Goal: Task Accomplishment & Management: Manage account settings

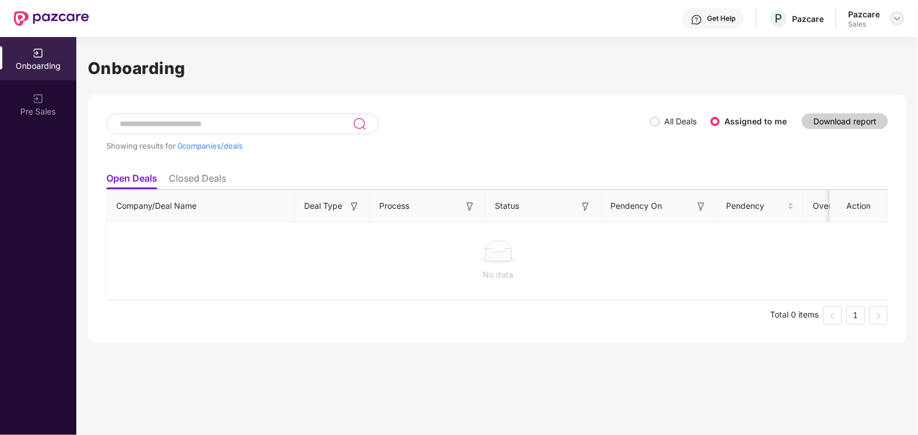
click at [898, 13] on div at bounding box center [897, 19] width 14 height 14
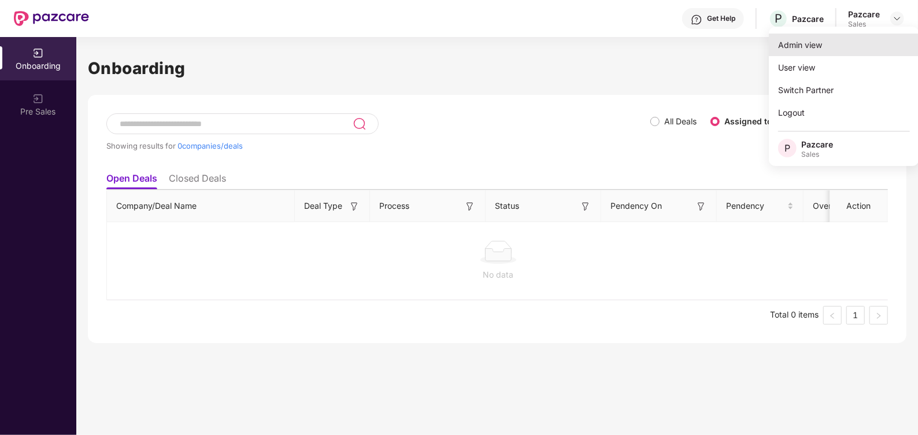
click at [830, 39] on div "Admin view" at bounding box center [844, 45] width 150 height 23
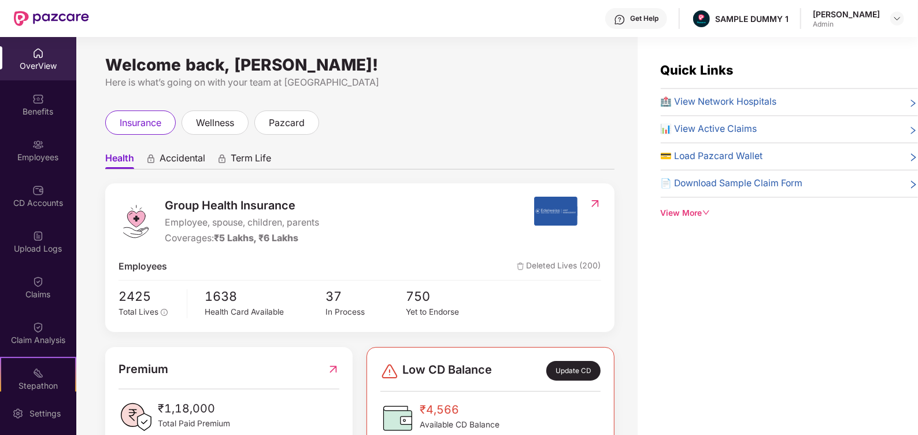
click at [645, 20] on div "Get Help" at bounding box center [644, 18] width 28 height 9
click at [816, 267] on div "Quick Links 🏥 View Network Hospitals 📊 View Active Claims 💳 Load Pazcard Wallet…" at bounding box center [778, 254] width 280 height 435
click at [695, 214] on div "View More" at bounding box center [789, 213] width 257 height 13
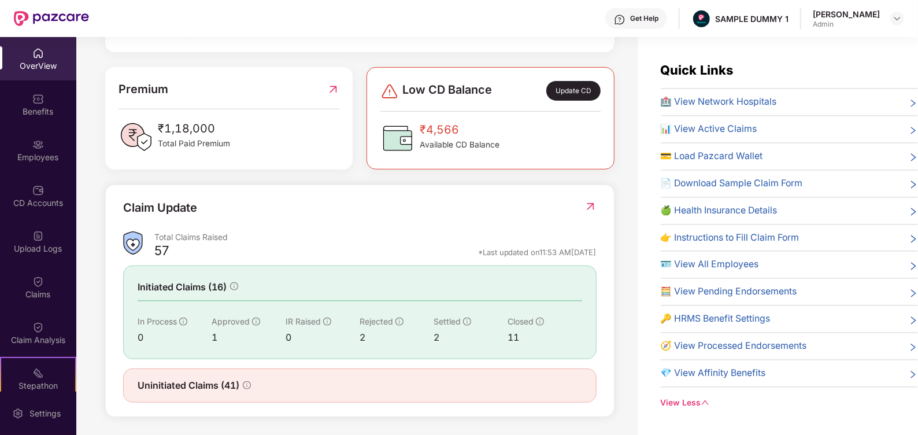
scroll to position [281, 0]
click at [39, 102] on img at bounding box center [38, 99] width 12 height 12
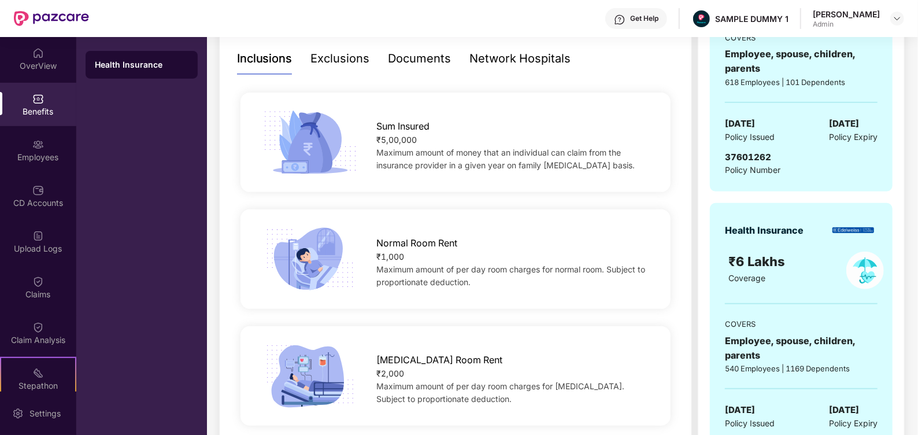
scroll to position [248, 0]
click at [335, 68] on div "Exclusions" at bounding box center [340, 60] width 59 height 18
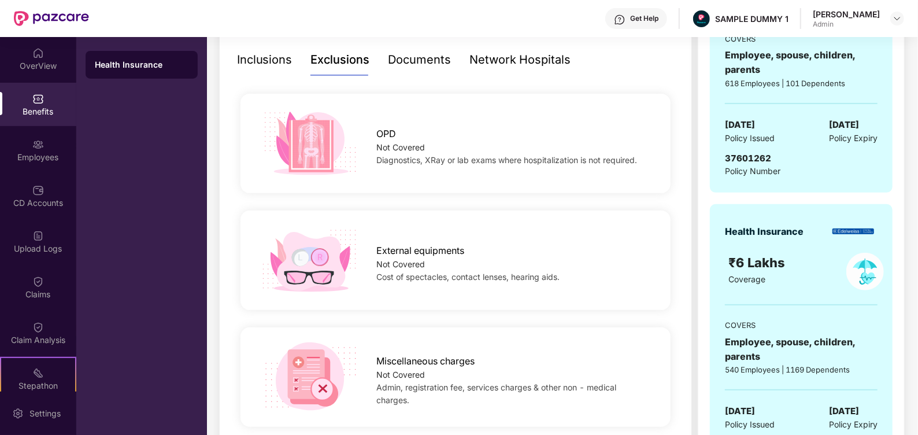
click at [409, 68] on div "Documents" at bounding box center [419, 60] width 63 height 18
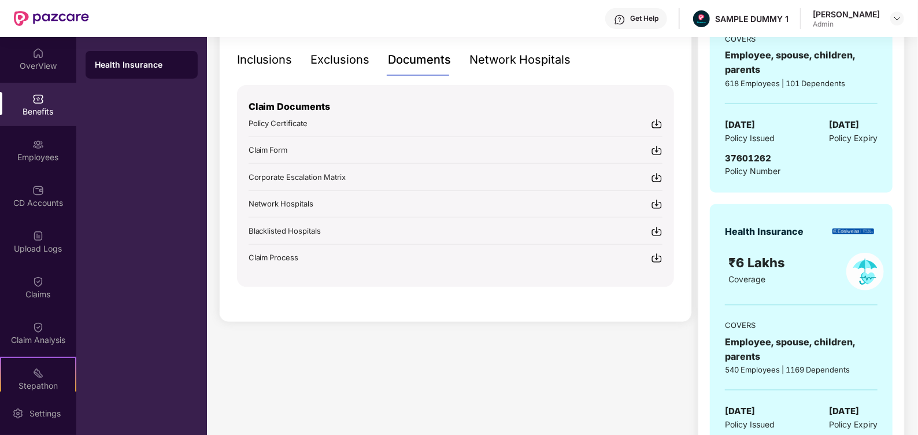
click at [538, 53] on div "Network Hospitals" at bounding box center [520, 60] width 101 height 18
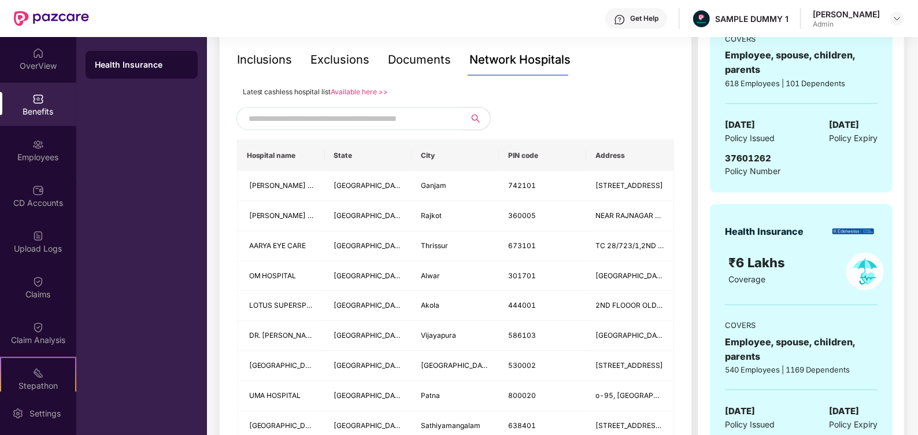
click at [409, 118] on input "text" at bounding box center [348, 118] width 198 height 17
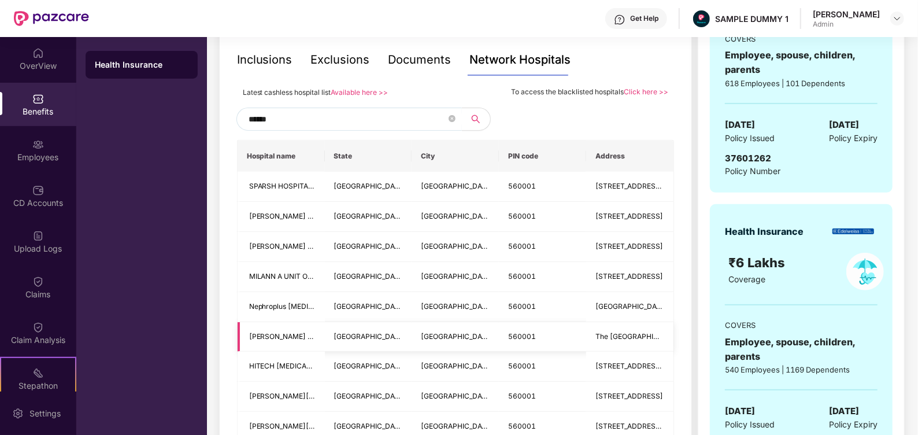
scroll to position [176, 0]
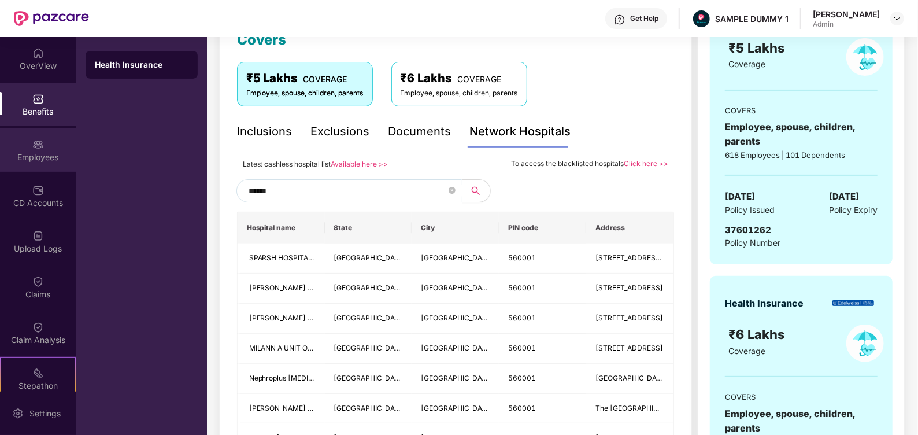
type input "******"
click at [49, 160] on div "Employees" at bounding box center [38, 157] width 76 height 12
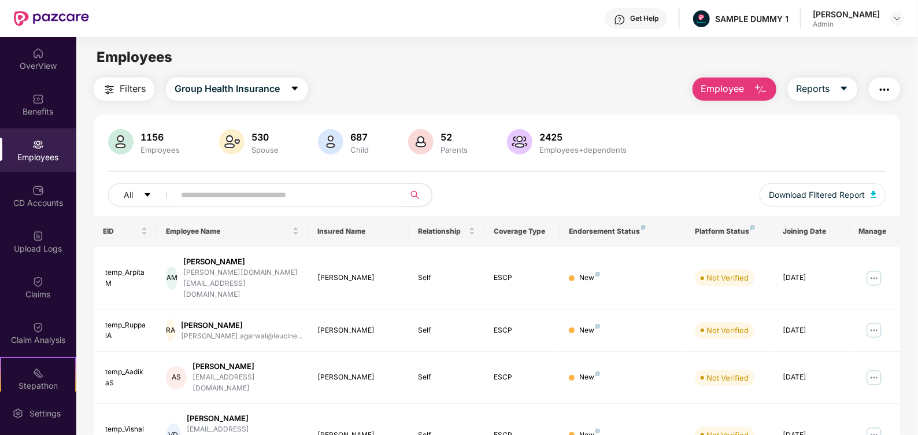
click at [742, 95] on span "Employee" at bounding box center [722, 89] width 43 height 14
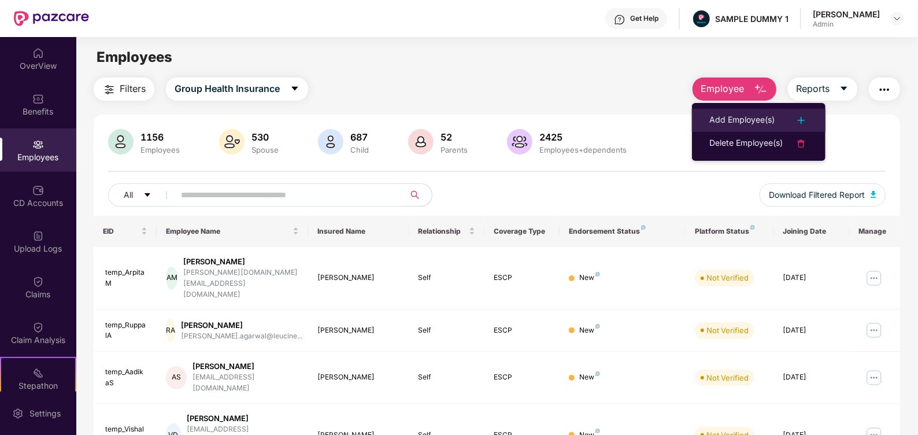
click at [744, 120] on div "Add Employee(s)" at bounding box center [741, 120] width 65 height 14
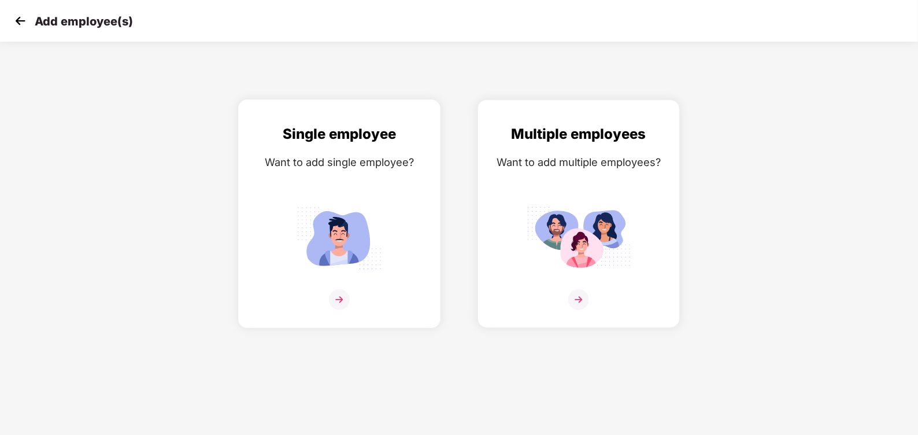
click at [332, 298] on img at bounding box center [339, 299] width 21 height 21
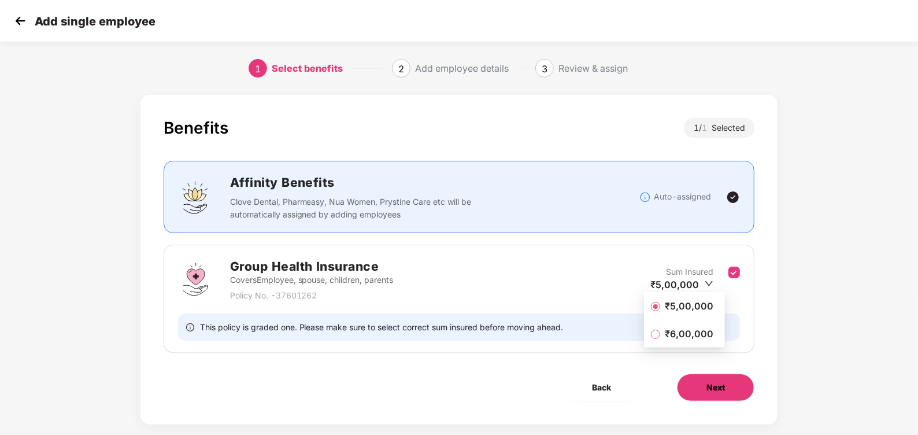
click at [715, 387] on span "Next" at bounding box center [715, 387] width 18 height 13
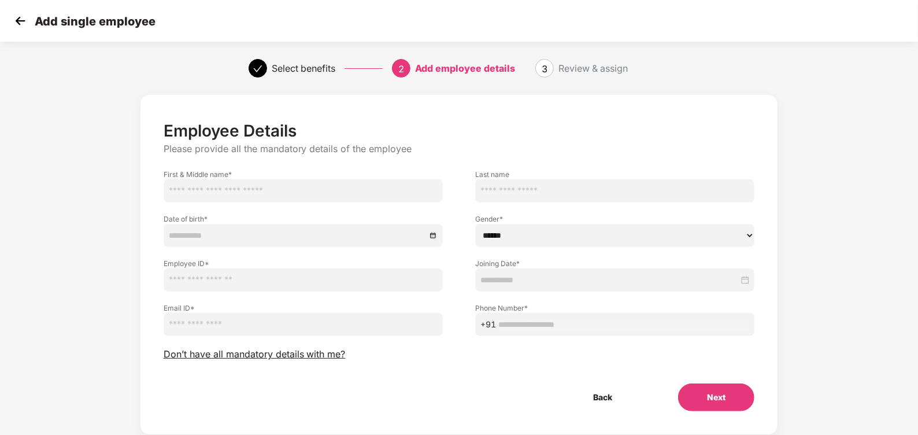
click at [15, 18] on img at bounding box center [20, 20] width 17 height 17
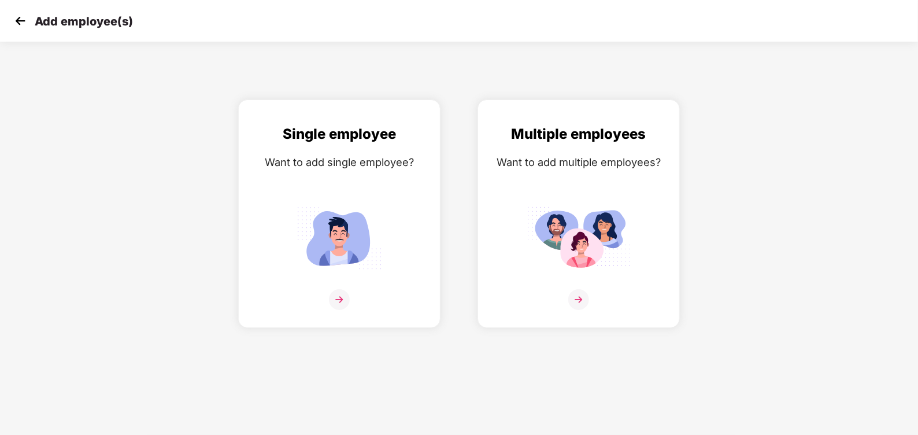
click at [18, 23] on img at bounding box center [20, 20] width 17 height 17
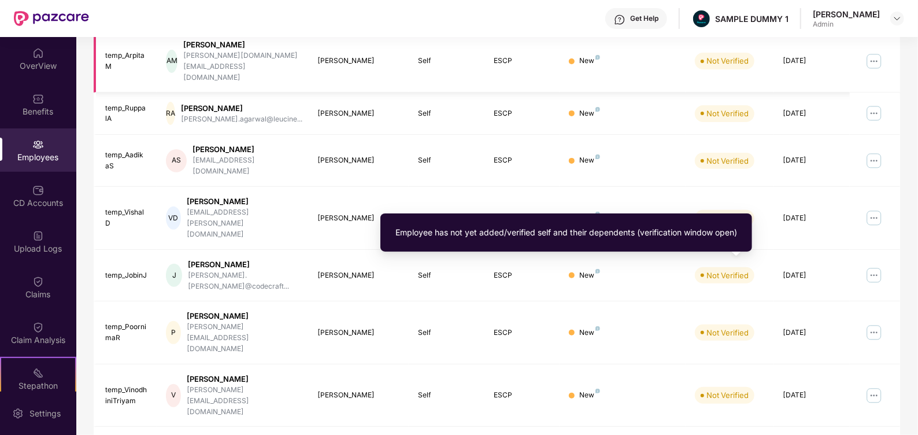
scroll to position [274, 0]
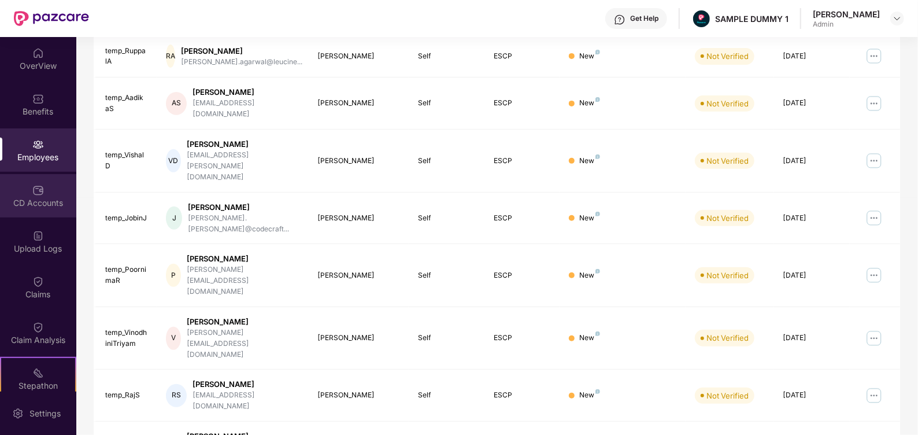
click at [45, 202] on div "CD Accounts" at bounding box center [38, 203] width 76 height 12
